Goal: Find specific page/section

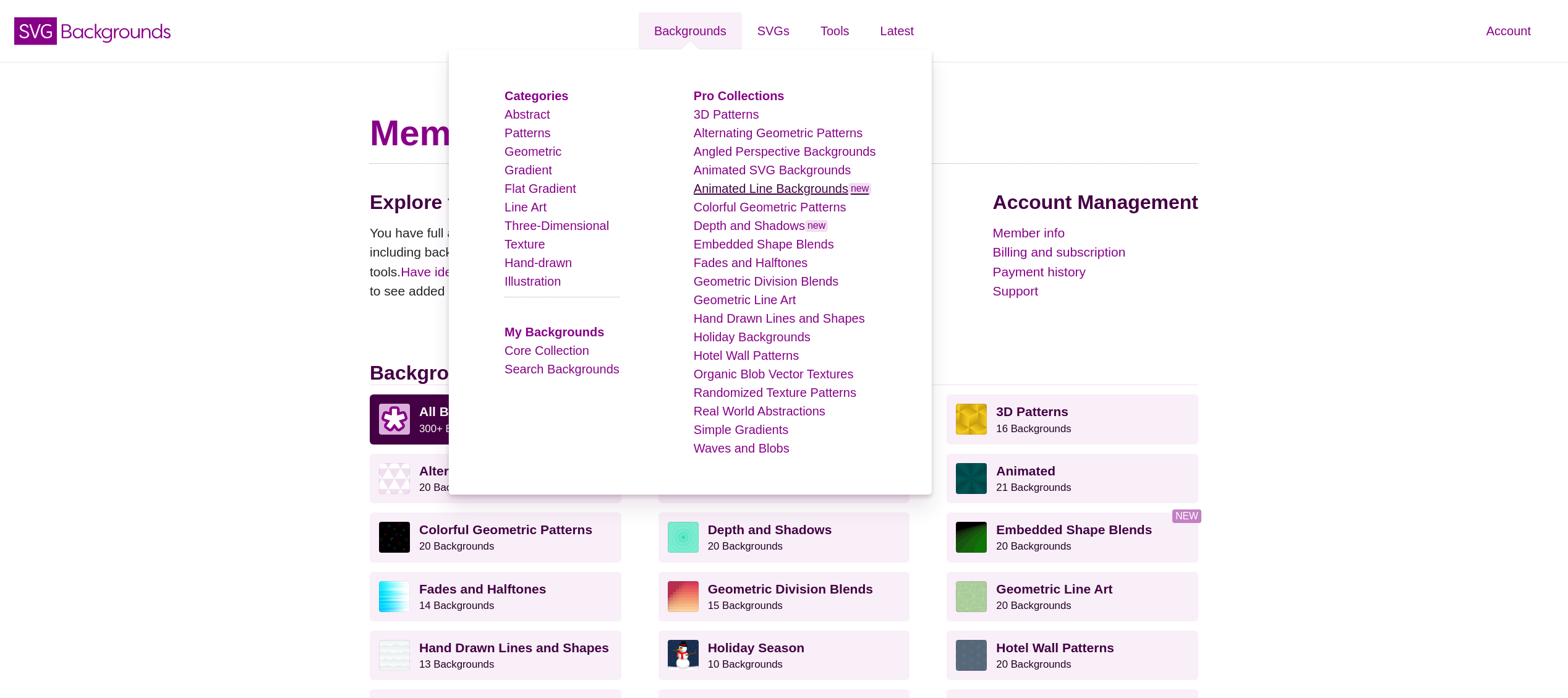
click at [763, 191] on link "Animated Line Backgrounds new" at bounding box center [783, 188] width 178 height 13
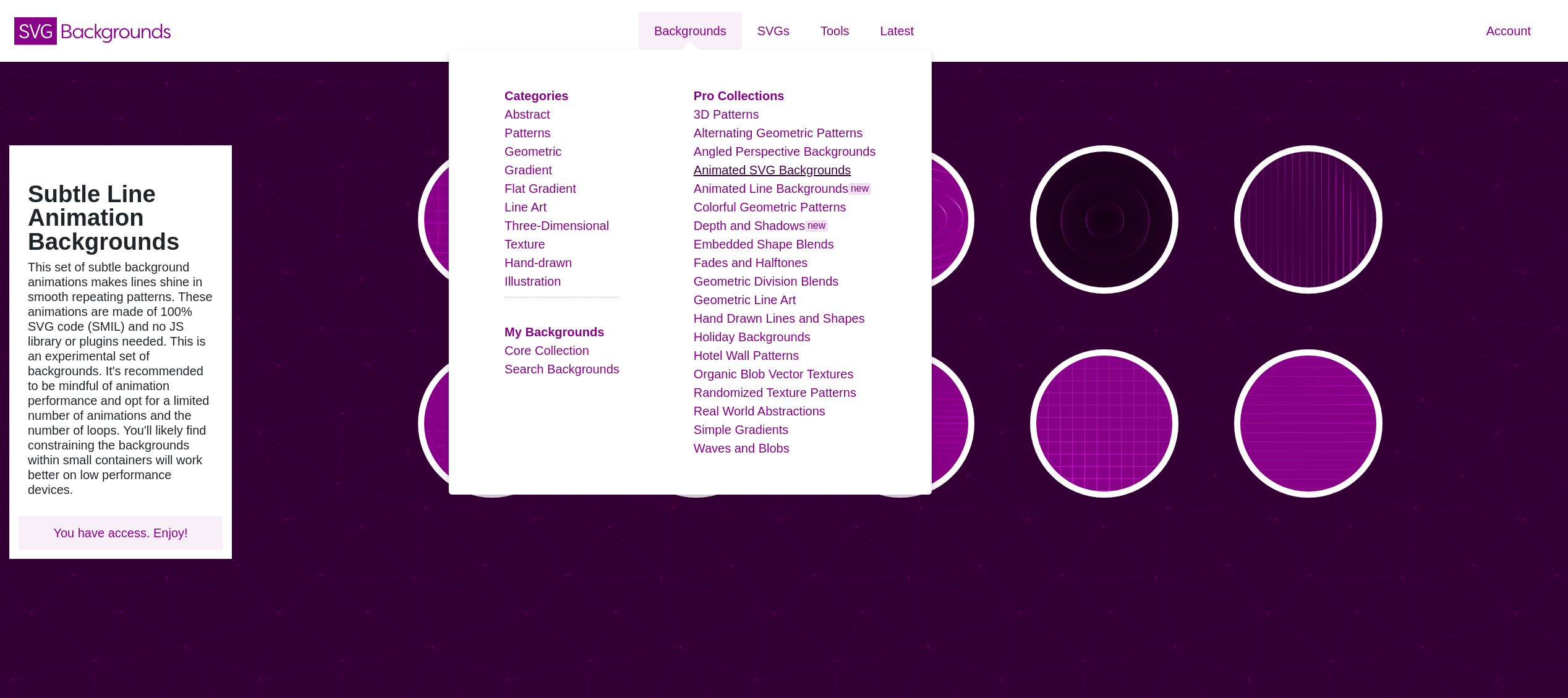
click at [756, 172] on link "Animated SVG Backgrounds" at bounding box center [773, 170] width 158 height 13
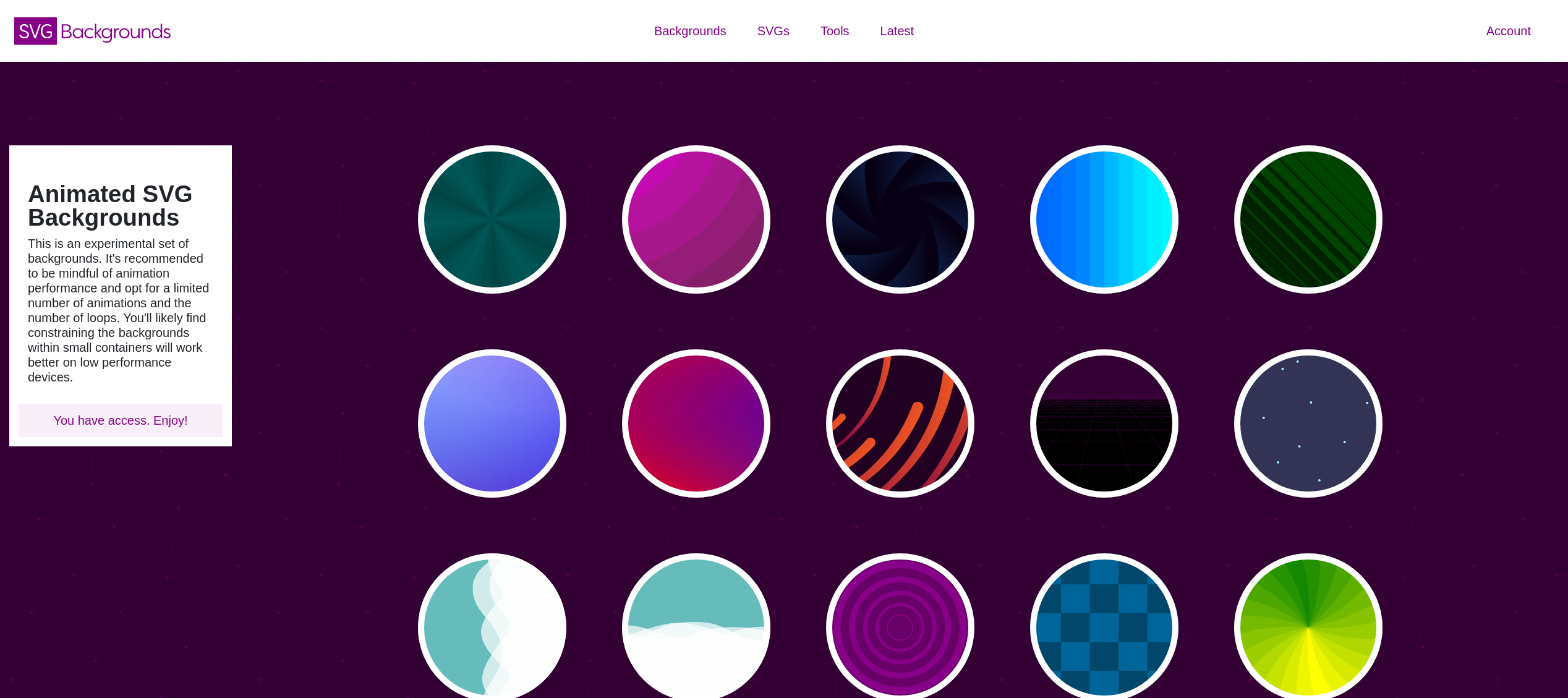
type input "#450057"
